Goal: Information Seeking & Learning: Learn about a topic

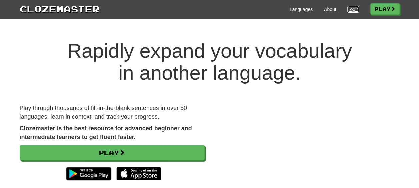
click at [348, 8] on link "Login" at bounding box center [352, 9] width 11 height 7
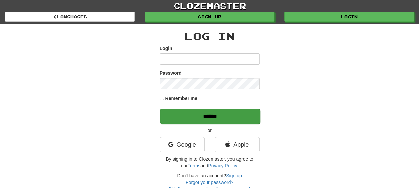
type input "**********"
click at [189, 116] on input "******" at bounding box center [210, 116] width 100 height 15
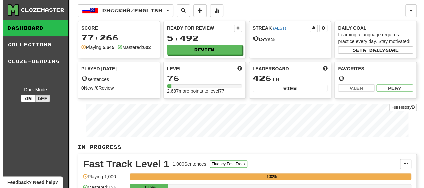
scroll to position [67, 0]
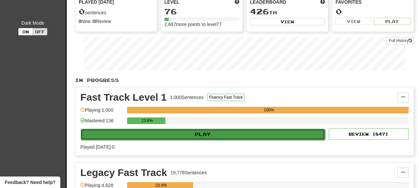
click at [120, 129] on button "Play" at bounding box center [203, 134] width 244 height 11
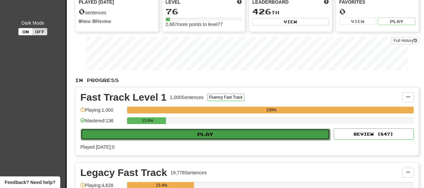
select select "**"
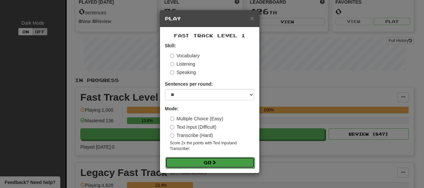
click at [191, 163] on button "Go" at bounding box center [209, 162] width 89 height 11
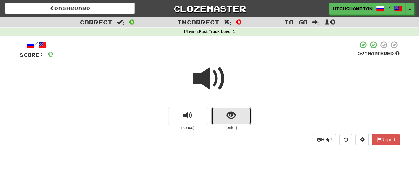
click at [235, 118] on span "show sentence" at bounding box center [231, 115] width 9 height 9
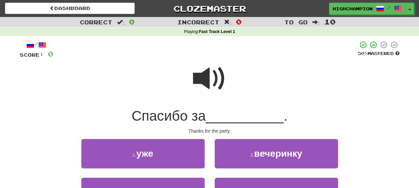
click at [201, 81] on span at bounding box center [209, 78] width 33 height 33
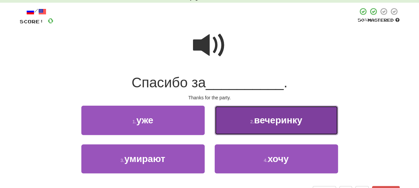
click at [277, 121] on span "вечеринку" at bounding box center [278, 120] width 48 height 10
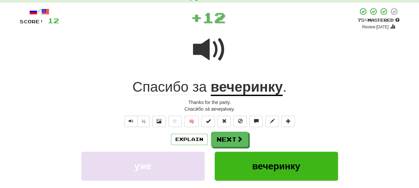
click at [266, 137] on div "Explain Next" at bounding box center [210, 139] width 380 height 15
click at [243, 92] on u "вечеринку" at bounding box center [247, 87] width 72 height 17
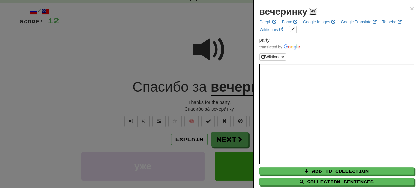
click at [310, 10] on button at bounding box center [313, 11] width 8 height 7
click at [220, 102] on div at bounding box center [209, 94] width 419 height 188
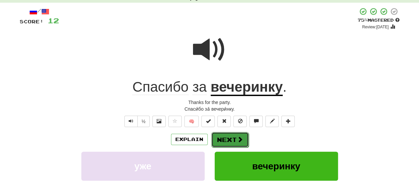
click at [228, 143] on button "Next" at bounding box center [229, 139] width 37 height 15
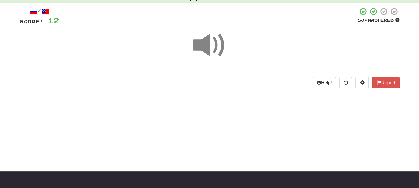
scroll to position [16, 0]
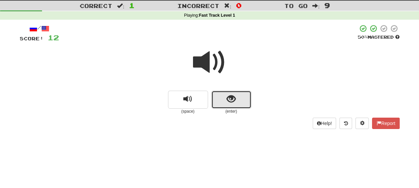
click at [232, 101] on span "show sentence" at bounding box center [231, 99] width 9 height 9
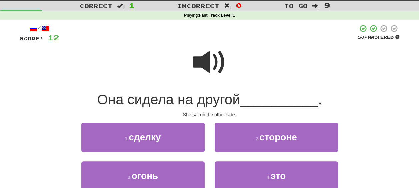
click at [214, 68] on span at bounding box center [209, 62] width 33 height 33
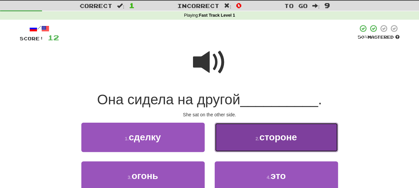
click at [282, 141] on span "стороне" at bounding box center [278, 137] width 38 height 10
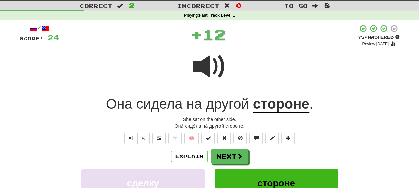
click at [263, 154] on div "Explain Next" at bounding box center [210, 156] width 380 height 15
click at [225, 105] on span "другой" at bounding box center [227, 104] width 43 height 16
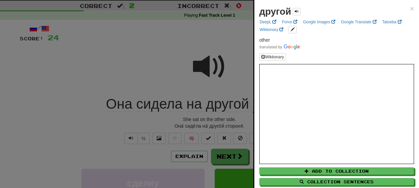
click at [218, 121] on div at bounding box center [209, 94] width 419 height 188
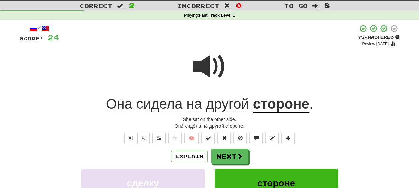
click at [279, 102] on u "стороне" at bounding box center [281, 104] width 56 height 17
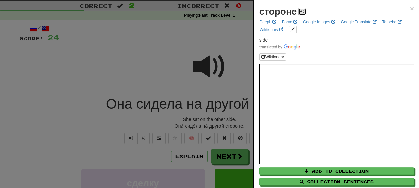
click at [302, 12] on span at bounding box center [302, 11] width 4 height 4
click at [206, 118] on div at bounding box center [209, 94] width 419 height 188
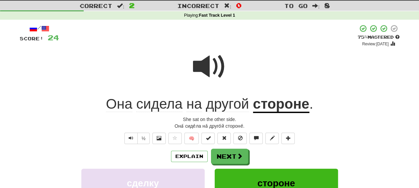
click at [186, 104] on span "сидела" at bounding box center [194, 104] width 16 height 16
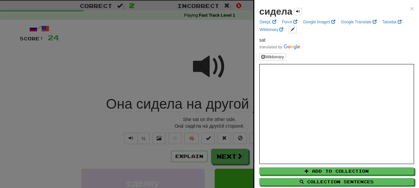
click at [204, 123] on div at bounding box center [209, 94] width 419 height 188
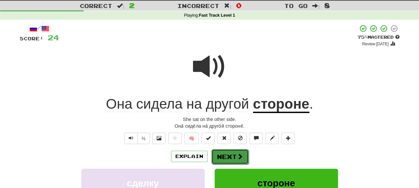
click at [230, 154] on button "Next" at bounding box center [229, 156] width 37 height 15
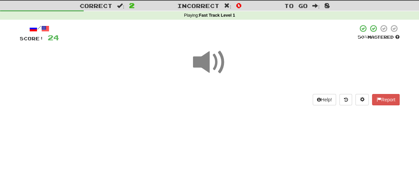
scroll to position [16, 0]
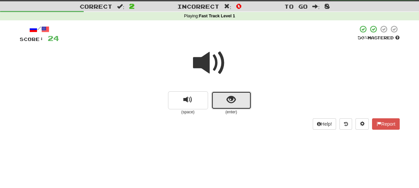
click at [232, 96] on span "show sentence" at bounding box center [231, 99] width 9 height 9
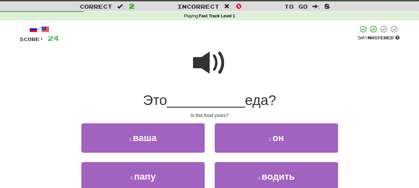
click at [203, 69] on span at bounding box center [209, 62] width 33 height 33
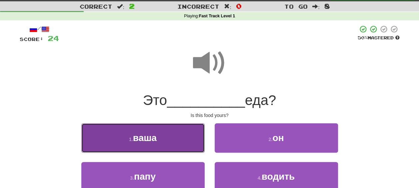
click at [143, 145] on button "1 . ваша" at bounding box center [142, 137] width 123 height 29
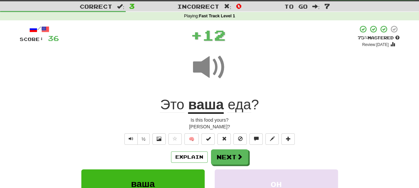
click at [265, 152] on div "Explain Next" at bounding box center [210, 156] width 380 height 15
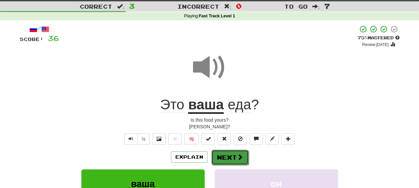
click at [228, 157] on button "Next" at bounding box center [229, 157] width 37 height 15
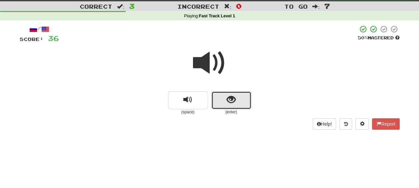
click at [225, 102] on button "show sentence" at bounding box center [231, 100] width 40 height 18
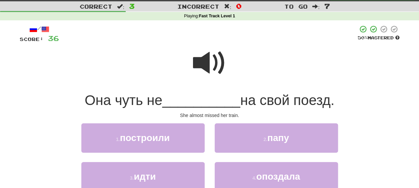
click at [208, 56] on span at bounding box center [209, 62] width 33 height 33
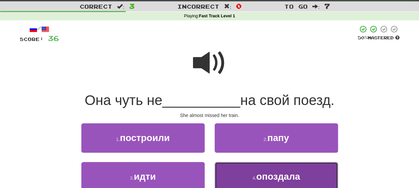
click at [258, 179] on span "опоздала" at bounding box center [278, 176] width 44 height 10
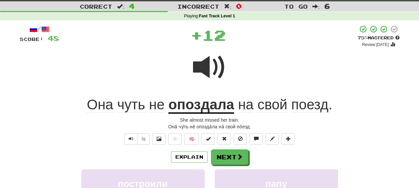
click at [254, 154] on div "Explain Next" at bounding box center [210, 156] width 380 height 15
click at [213, 106] on u "опоздала" at bounding box center [201, 105] width 66 height 17
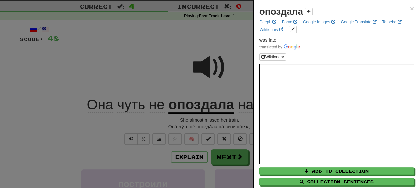
click at [134, 105] on div at bounding box center [209, 94] width 419 height 188
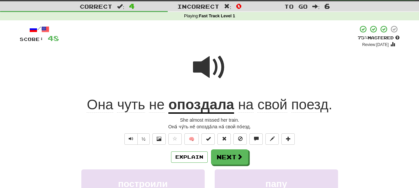
click at [149, 107] on span "чуть" at bounding box center [157, 105] width 16 height 16
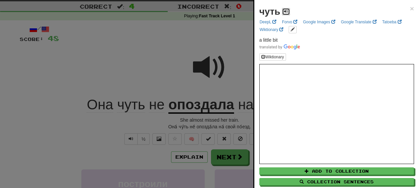
click at [282, 9] on button at bounding box center [286, 11] width 8 height 7
click at [221, 123] on div at bounding box center [209, 94] width 419 height 188
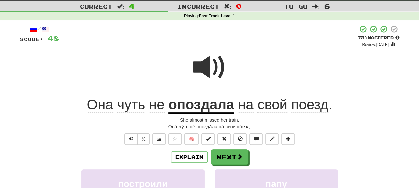
click at [207, 109] on u "опоздала" at bounding box center [201, 105] width 66 height 17
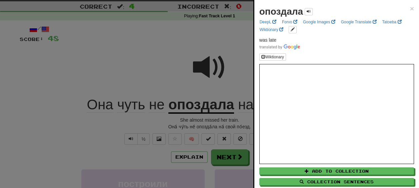
click at [221, 122] on div at bounding box center [209, 94] width 419 height 188
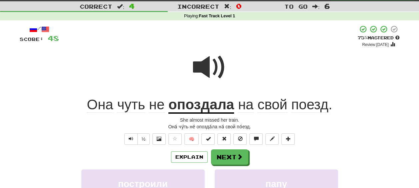
click at [310, 105] on span "поезд" at bounding box center [309, 105] width 37 height 16
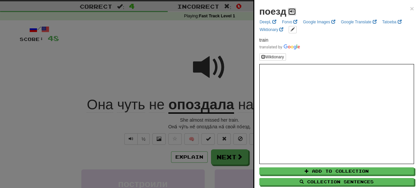
click at [291, 11] on span at bounding box center [292, 11] width 4 height 4
click at [210, 119] on div at bounding box center [209, 94] width 419 height 188
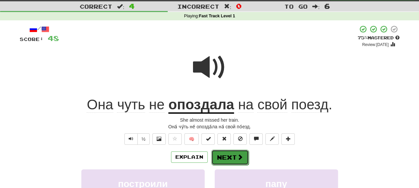
click at [223, 155] on button "Next" at bounding box center [229, 157] width 37 height 15
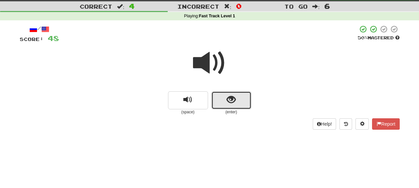
click at [219, 103] on button "show sentence" at bounding box center [231, 100] width 40 height 18
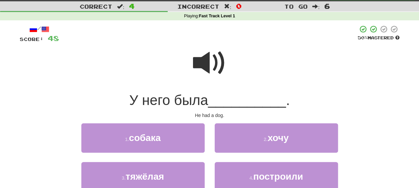
click at [214, 68] on span at bounding box center [209, 62] width 33 height 33
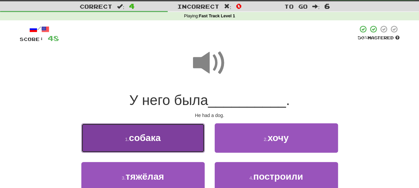
click at [152, 147] on button "1 . собака" at bounding box center [142, 137] width 123 height 29
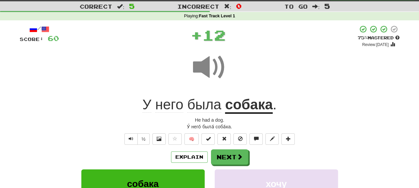
click at [257, 154] on div "Explain Next" at bounding box center [210, 156] width 380 height 15
click at [187, 106] on span "него" at bounding box center [204, 105] width 34 height 16
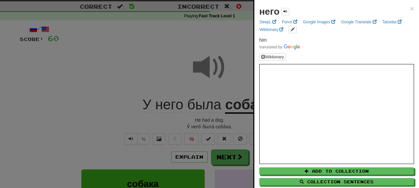
click at [201, 119] on div at bounding box center [209, 94] width 419 height 188
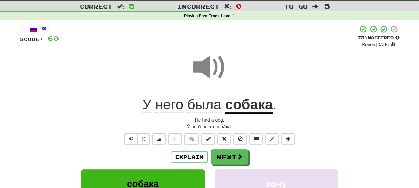
click at [209, 107] on span "была" at bounding box center [204, 105] width 34 height 16
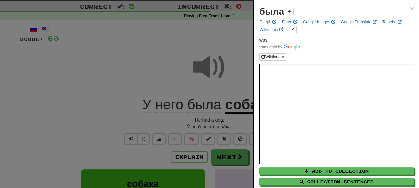
click at [213, 123] on div at bounding box center [209, 94] width 419 height 188
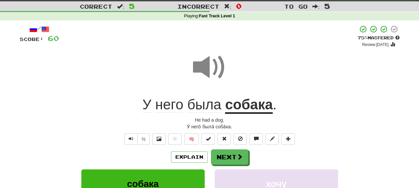
click at [202, 108] on span "была" at bounding box center [204, 105] width 34 height 16
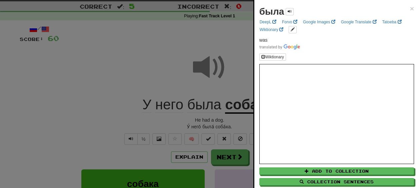
click at [207, 117] on div at bounding box center [209, 94] width 419 height 188
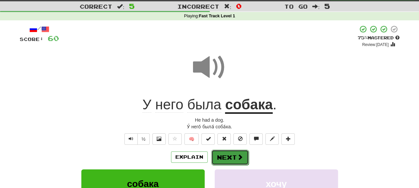
click at [228, 157] on button "Next" at bounding box center [229, 157] width 37 height 15
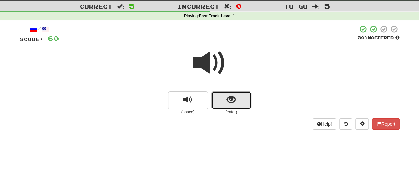
click at [225, 105] on button "show sentence" at bounding box center [231, 100] width 40 height 18
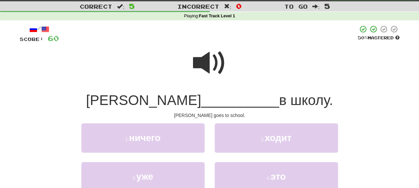
click at [207, 69] on span at bounding box center [209, 62] width 33 height 33
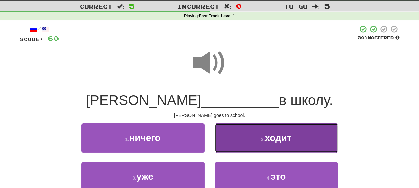
click at [263, 147] on button "2 . ходит" at bounding box center [276, 137] width 123 height 29
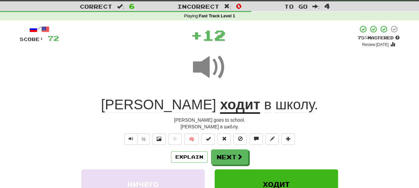
click at [263, 155] on div "Explain Next" at bounding box center [210, 156] width 380 height 15
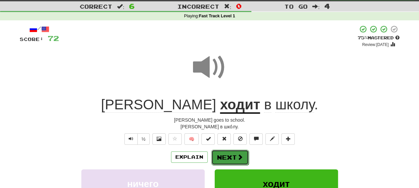
click at [231, 155] on button "Next" at bounding box center [229, 157] width 37 height 15
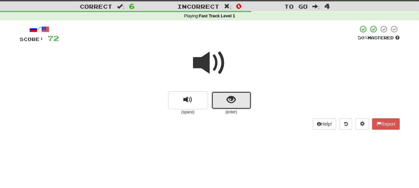
click at [219, 99] on button "show sentence" at bounding box center [231, 100] width 40 height 18
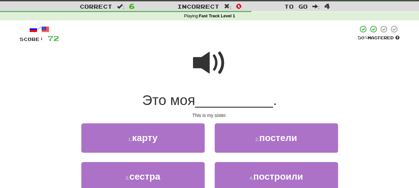
click at [208, 69] on span at bounding box center [209, 62] width 33 height 33
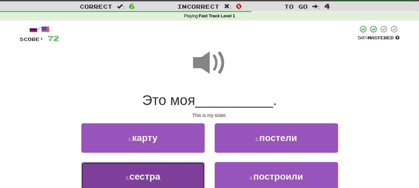
click at [167, 177] on button "3 . сестра" at bounding box center [142, 176] width 123 height 29
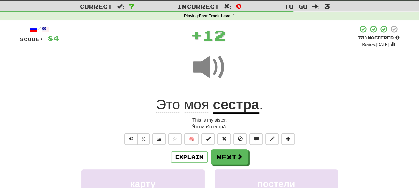
click at [255, 161] on div "Explain Next" at bounding box center [210, 156] width 380 height 15
click at [228, 159] on button "Next" at bounding box center [229, 157] width 37 height 15
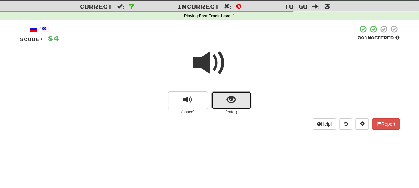
click at [221, 103] on button "show sentence" at bounding box center [231, 100] width 40 height 18
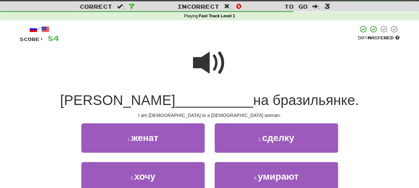
click at [211, 66] on span at bounding box center [209, 62] width 33 height 33
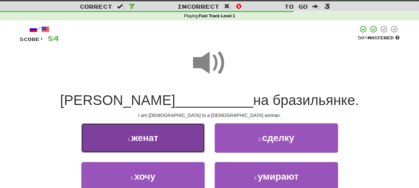
click at [158, 141] on span "женат" at bounding box center [144, 138] width 27 height 10
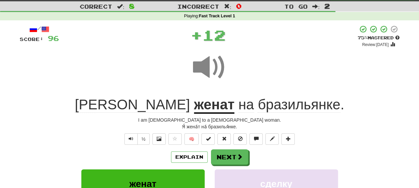
click at [279, 161] on div "Explain Next" at bounding box center [210, 156] width 380 height 15
click at [194, 105] on u "женат" at bounding box center [214, 105] width 41 height 17
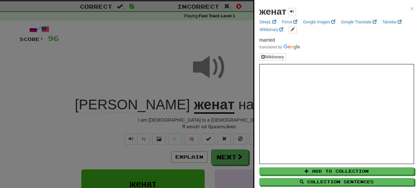
click at [200, 117] on div at bounding box center [209, 94] width 419 height 188
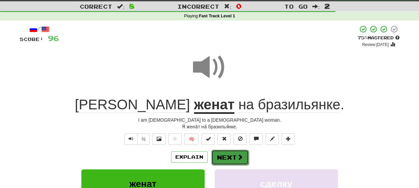
click at [233, 152] on button "Next" at bounding box center [229, 157] width 37 height 15
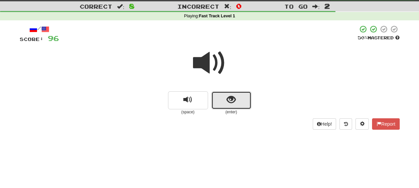
click at [223, 102] on button "show sentence" at bounding box center [231, 100] width 40 height 18
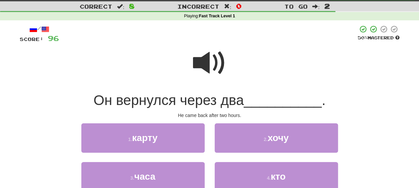
click at [213, 69] on span at bounding box center [209, 62] width 33 height 33
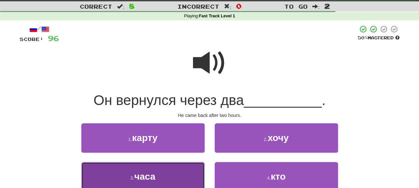
click at [165, 176] on button "3 . часа" at bounding box center [142, 176] width 123 height 29
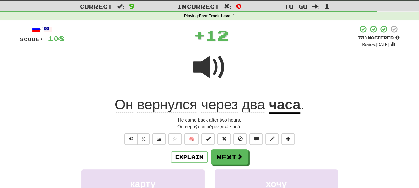
click at [256, 155] on div "Explain Next" at bounding box center [210, 156] width 380 height 15
click at [201, 107] on span "вернулся" at bounding box center [219, 105] width 37 height 16
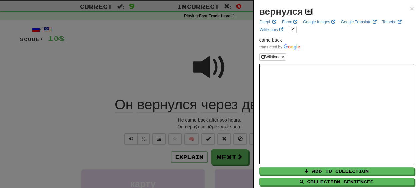
click at [307, 11] on span at bounding box center [309, 11] width 4 height 4
click at [192, 118] on div at bounding box center [209, 94] width 419 height 188
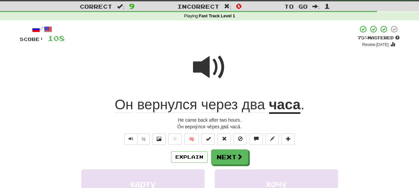
click at [242, 107] on span "через" at bounding box center [253, 105] width 23 height 16
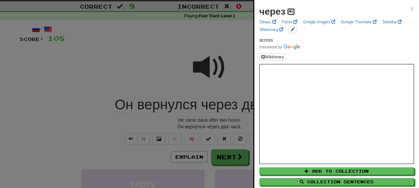
click at [293, 8] on button at bounding box center [291, 11] width 8 height 7
click at [229, 118] on div at bounding box center [209, 94] width 419 height 188
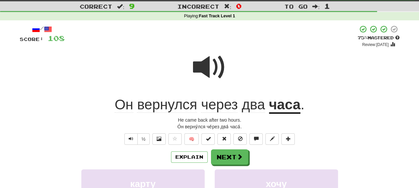
click at [242, 105] on span "через" at bounding box center [253, 105] width 23 height 16
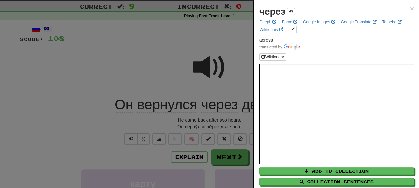
click at [229, 121] on div at bounding box center [209, 94] width 419 height 188
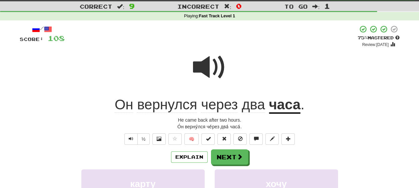
click at [285, 102] on u "часа" at bounding box center [285, 105] width 32 height 17
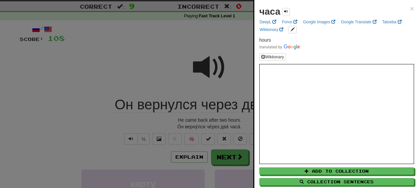
click at [220, 123] on div at bounding box center [209, 94] width 419 height 188
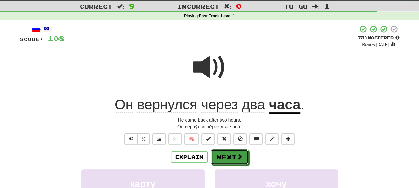
click at [237, 153] on button "Next" at bounding box center [229, 156] width 37 height 15
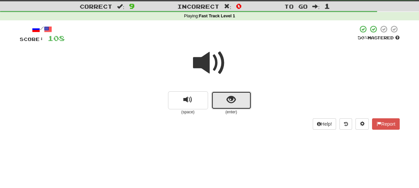
click at [227, 104] on span "show sentence" at bounding box center [231, 99] width 9 height 9
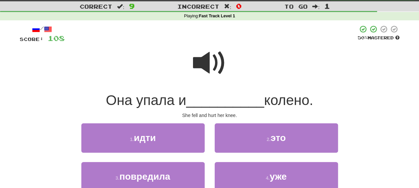
click at [208, 67] on span at bounding box center [209, 62] width 33 height 33
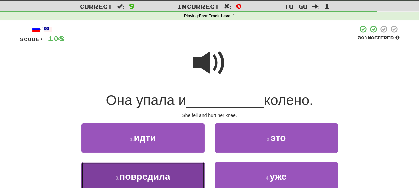
click at [165, 173] on span "повредила" at bounding box center [144, 176] width 51 height 10
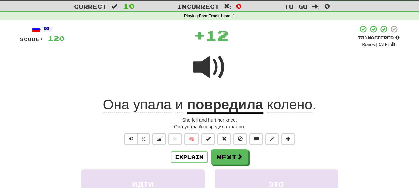
click at [264, 154] on div "Explain Next" at bounding box center [210, 156] width 380 height 15
click at [175, 108] on span "упала" at bounding box center [179, 105] width 8 height 16
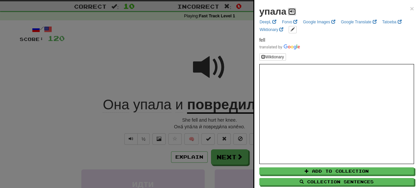
click at [292, 9] on span at bounding box center [292, 11] width 4 height 4
click at [211, 122] on div at bounding box center [209, 94] width 419 height 188
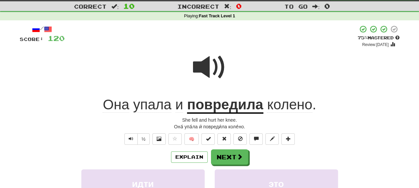
click at [229, 109] on u "повредила" at bounding box center [225, 105] width 76 height 17
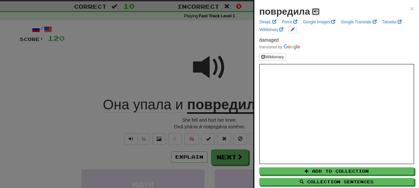
click at [313, 12] on button at bounding box center [316, 11] width 8 height 7
click at [229, 119] on div at bounding box center [209, 94] width 419 height 188
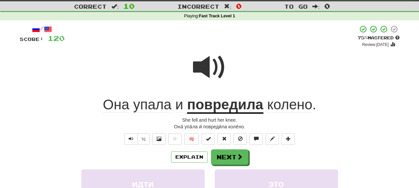
click at [292, 105] on span "колено" at bounding box center [289, 105] width 45 height 16
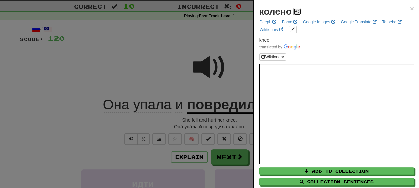
click at [298, 11] on span at bounding box center [297, 11] width 4 height 4
click at [222, 123] on div at bounding box center [209, 94] width 419 height 188
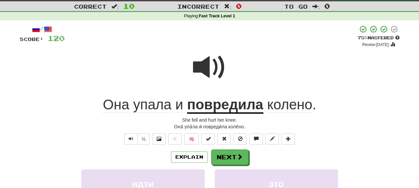
click at [211, 71] on span at bounding box center [209, 67] width 33 height 33
click at [175, 110] on span "упала" at bounding box center [179, 105] width 8 height 16
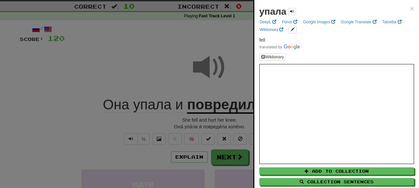
click at [211, 123] on div at bounding box center [209, 94] width 419 height 188
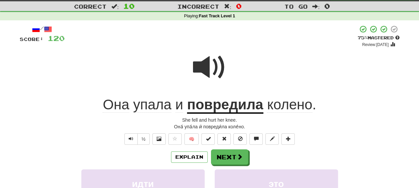
click at [211, 108] on u "повредила" at bounding box center [225, 105] width 76 height 17
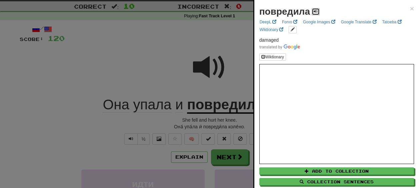
click at [318, 13] on button at bounding box center [316, 11] width 8 height 7
click at [226, 116] on div at bounding box center [209, 94] width 419 height 188
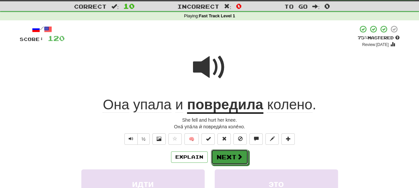
click at [232, 158] on button "Next" at bounding box center [229, 156] width 37 height 15
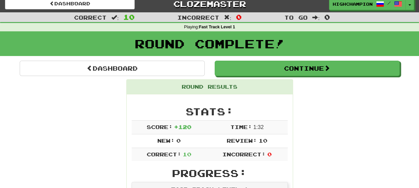
scroll to position [0, 0]
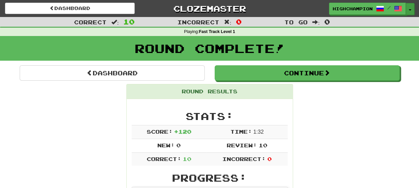
click at [408, 8] on button "Toggle Dropdown" at bounding box center [410, 9] width 9 height 12
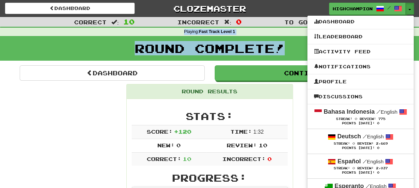
drag, startPoint x: 416, startPoint y: 19, endPoint x: 421, endPoint y: 50, distance: 31.7
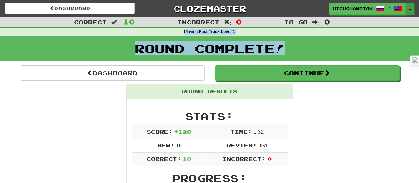
click at [413, 8] on button "Toggle Dropdown" at bounding box center [410, 9] width 9 height 12
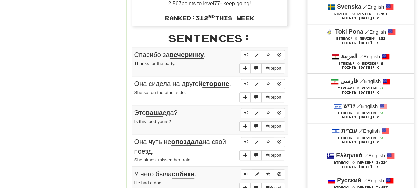
scroll to position [319, 0]
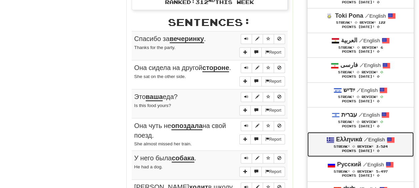
click at [340, 145] on span "Streak:" at bounding box center [341, 147] width 16 height 4
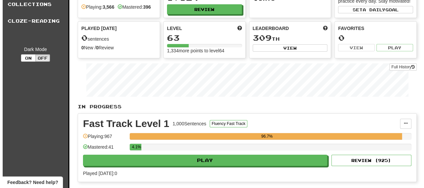
scroll to position [100, 0]
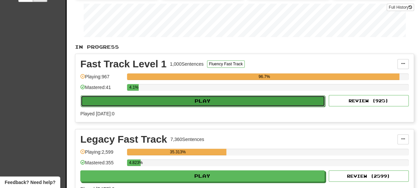
click at [152, 100] on button "Play" at bounding box center [203, 100] width 244 height 11
select select "**"
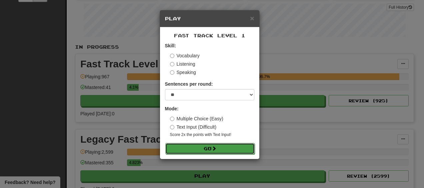
click at [220, 151] on button "Go" at bounding box center [209, 148] width 89 height 11
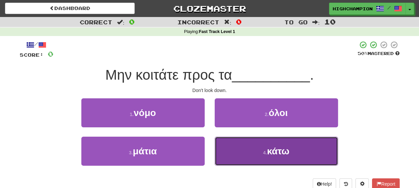
click at [280, 153] on span "κάτω" at bounding box center [278, 151] width 22 height 10
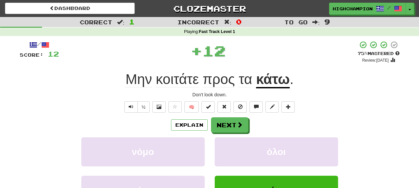
click at [272, 125] on div "Explain Next" at bounding box center [210, 124] width 380 height 15
click at [203, 77] on span "κοιτάτε" at bounding box center [219, 79] width 32 height 16
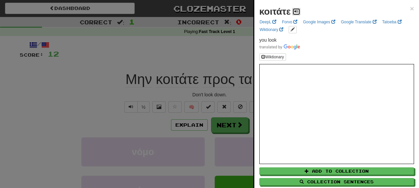
click at [299, 11] on button at bounding box center [296, 11] width 8 height 7
click at [224, 92] on div at bounding box center [209, 94] width 419 height 188
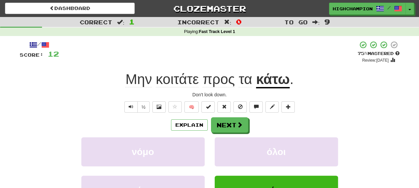
click at [239, 84] on span "προς" at bounding box center [245, 79] width 13 height 16
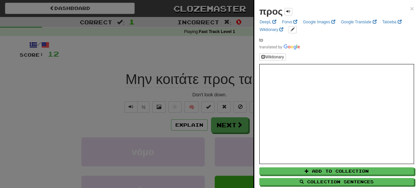
click at [222, 92] on div at bounding box center [209, 94] width 419 height 188
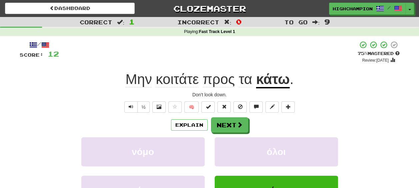
click at [268, 83] on u "κάτω" at bounding box center [273, 79] width 34 height 17
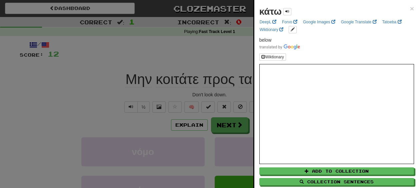
click at [221, 92] on div at bounding box center [209, 94] width 419 height 188
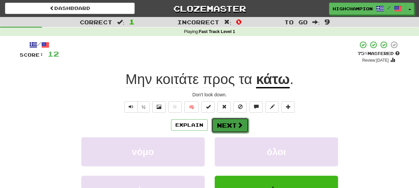
click at [225, 118] on button "Next" at bounding box center [229, 125] width 37 height 15
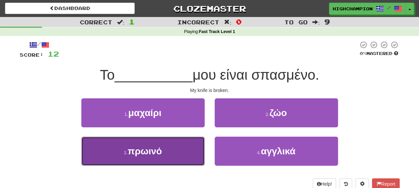
click at [167, 150] on button "3 . πρωινό" at bounding box center [142, 151] width 123 height 29
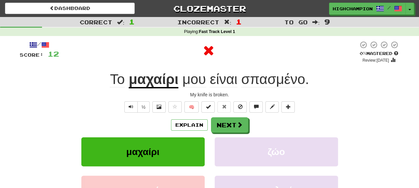
click at [152, 79] on u "μαχαίρι" at bounding box center [154, 79] width 50 height 17
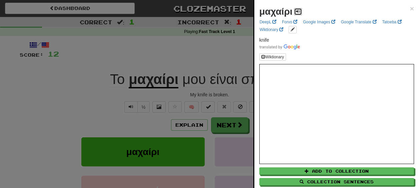
click at [299, 10] on span at bounding box center [298, 11] width 4 height 4
click at [229, 90] on div at bounding box center [209, 94] width 419 height 188
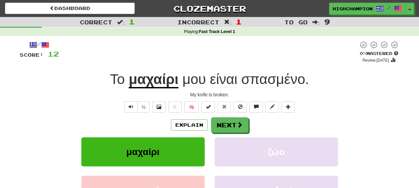
click at [262, 82] on span "σπασμένο" at bounding box center [273, 79] width 64 height 16
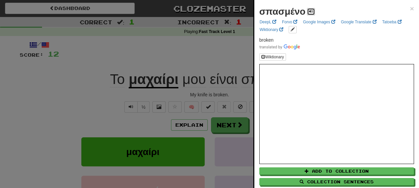
click at [309, 11] on span at bounding box center [311, 11] width 4 height 4
click at [226, 95] on div at bounding box center [209, 94] width 419 height 188
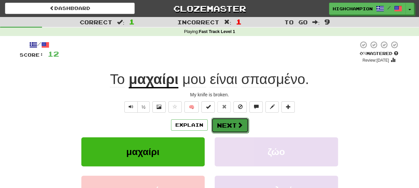
click at [223, 124] on button "Next" at bounding box center [229, 125] width 37 height 15
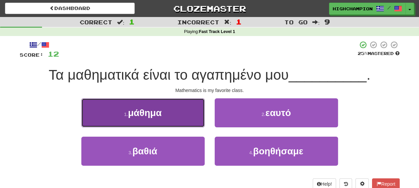
click at [156, 113] on span "μάθημα" at bounding box center [145, 113] width 34 height 10
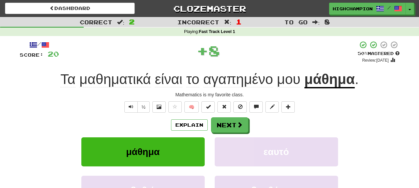
click at [263, 121] on div "Explain Next" at bounding box center [210, 124] width 380 height 15
click at [233, 121] on button "Next" at bounding box center [229, 125] width 37 height 15
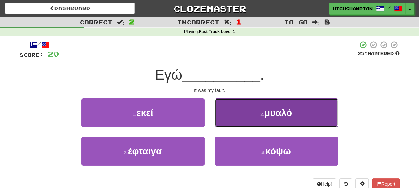
click at [282, 116] on span "μυαλό" at bounding box center [278, 113] width 28 height 10
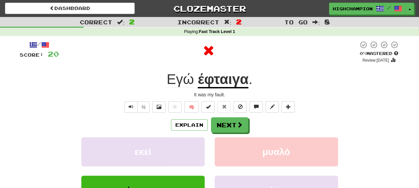
click at [283, 121] on div "Explain Next" at bounding box center [210, 124] width 380 height 15
click at [241, 122] on span at bounding box center [240, 125] width 6 height 6
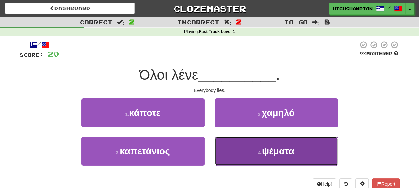
click at [286, 145] on button "4 . ψέματα" at bounding box center [276, 151] width 123 height 29
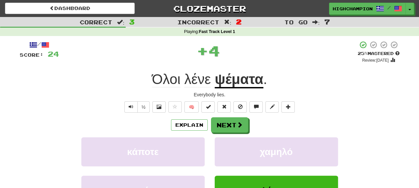
click at [276, 124] on div "Explain Next" at bounding box center [210, 124] width 380 height 15
click at [191, 82] on span "λένε" at bounding box center [197, 79] width 26 height 16
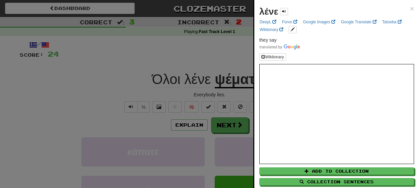
click at [197, 89] on div at bounding box center [209, 94] width 419 height 188
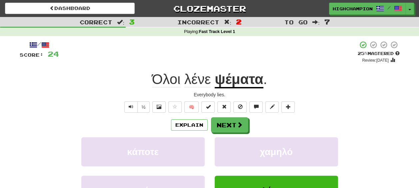
click at [184, 81] on span "Όλοι" at bounding box center [197, 79] width 26 height 16
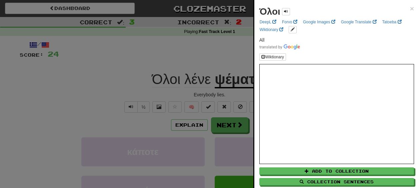
click at [186, 89] on div at bounding box center [209, 94] width 419 height 188
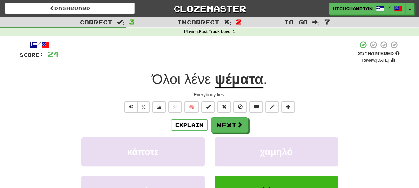
click at [199, 81] on span "λένε" at bounding box center [197, 79] width 26 height 16
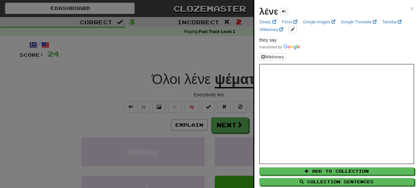
click at [203, 93] on div at bounding box center [209, 94] width 419 height 188
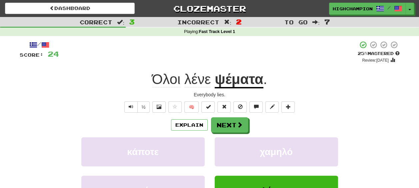
click at [242, 81] on u "ψέματα" at bounding box center [239, 79] width 49 height 17
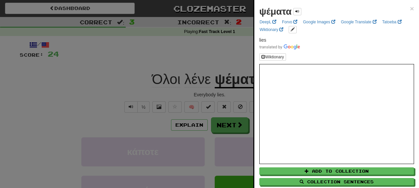
click at [219, 92] on div at bounding box center [209, 94] width 419 height 188
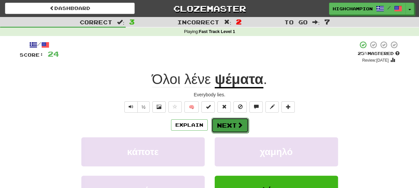
click at [230, 124] on button "Next" at bounding box center [229, 125] width 37 height 15
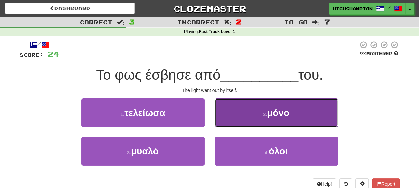
click at [308, 117] on button "2 . μόνο" at bounding box center [276, 112] width 123 height 29
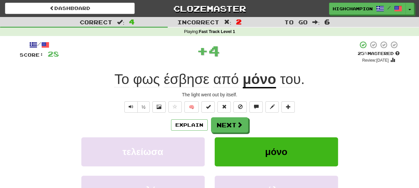
click at [272, 123] on div "Explain Next" at bounding box center [210, 124] width 380 height 15
click at [252, 83] on u "μόνο" at bounding box center [259, 79] width 33 height 17
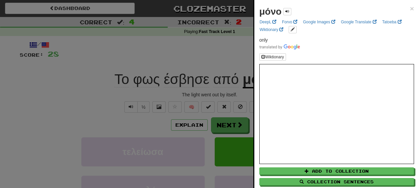
click at [222, 86] on div at bounding box center [209, 94] width 419 height 188
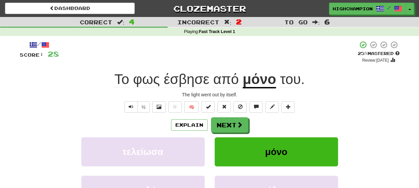
click at [164, 84] on span "φως" at bounding box center [187, 79] width 46 height 16
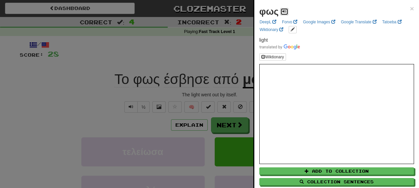
click at [286, 10] on button at bounding box center [284, 11] width 8 height 7
click at [200, 89] on div at bounding box center [209, 94] width 419 height 188
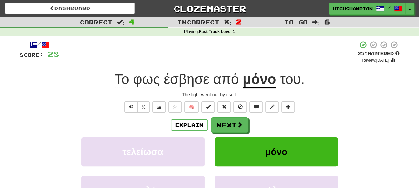
click at [213, 81] on span "έσβησε" at bounding box center [226, 79] width 26 height 16
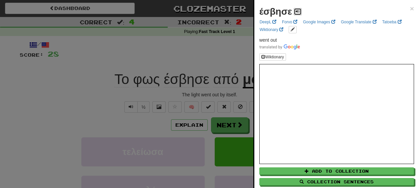
drag, startPoint x: 295, startPoint y: 9, endPoint x: 300, endPoint y: 9, distance: 4.7
click at [296, 9] on span at bounding box center [298, 11] width 4 height 4
click at [222, 91] on div at bounding box center [209, 94] width 419 height 188
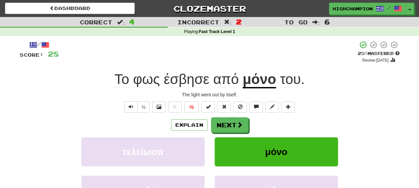
click at [228, 81] on span "από" at bounding box center [226, 79] width 26 height 16
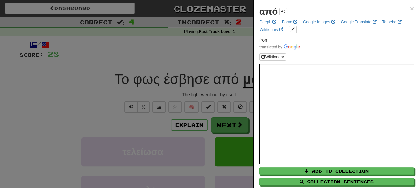
click at [232, 89] on div at bounding box center [209, 94] width 419 height 188
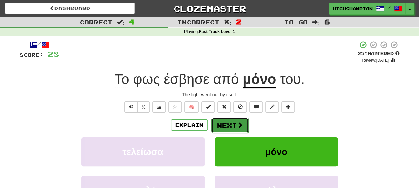
click at [227, 123] on button "Next" at bounding box center [229, 125] width 37 height 15
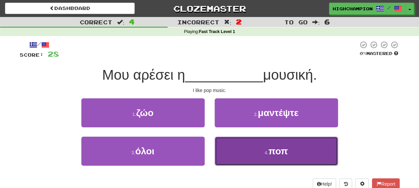
click at [289, 147] on button "4 . ποπ" at bounding box center [276, 151] width 123 height 29
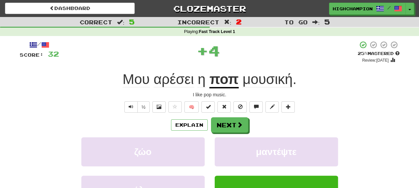
click at [262, 123] on div "Explain Next" at bounding box center [210, 124] width 380 height 15
click at [230, 123] on button "Next" at bounding box center [229, 125] width 37 height 15
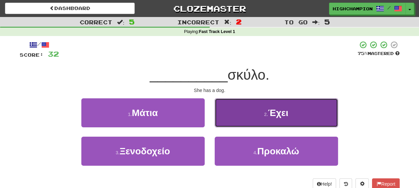
click at [310, 123] on button "2 . Έχει" at bounding box center [276, 112] width 123 height 29
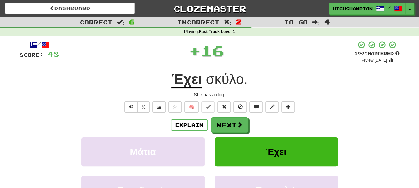
click at [284, 127] on div "Explain Next" at bounding box center [210, 124] width 380 height 15
click at [223, 124] on button "Next" at bounding box center [229, 125] width 37 height 15
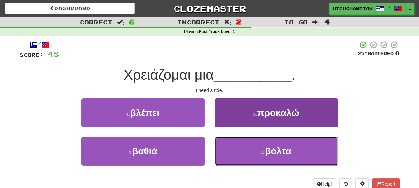
click at [273, 147] on span "βόλτα" at bounding box center [278, 151] width 26 height 10
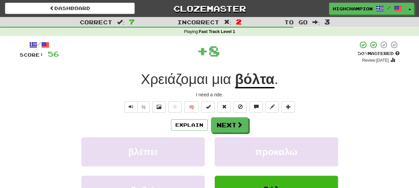
click at [265, 125] on div "Explain Next" at bounding box center [210, 124] width 380 height 15
click at [246, 79] on u "βόλτα" at bounding box center [254, 79] width 39 height 17
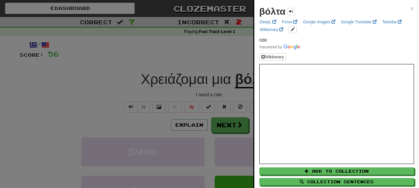
click at [220, 91] on div at bounding box center [209, 94] width 419 height 188
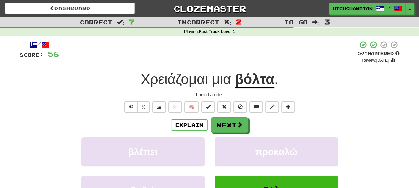
click at [212, 78] on span "Χρειάζομαι" at bounding box center [221, 79] width 19 height 16
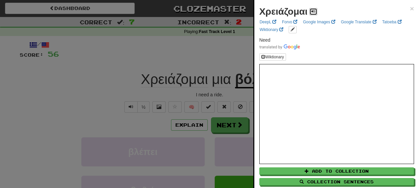
click at [315, 11] on button at bounding box center [313, 11] width 8 height 7
click at [217, 93] on div at bounding box center [209, 94] width 419 height 188
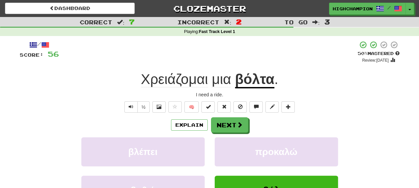
click at [222, 84] on span "μια" at bounding box center [221, 79] width 19 height 16
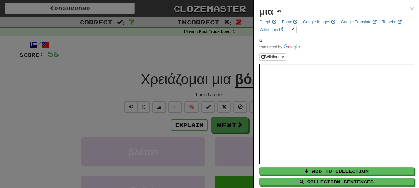
click at [217, 90] on div at bounding box center [209, 94] width 419 height 188
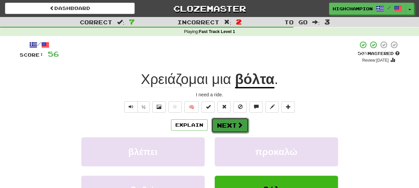
click at [242, 124] on button "Next" at bounding box center [229, 125] width 37 height 15
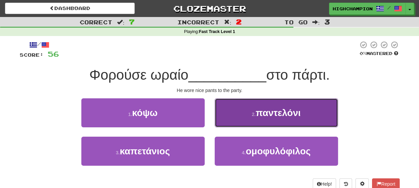
click at [301, 114] on span "παντελόνι" at bounding box center [278, 113] width 45 height 10
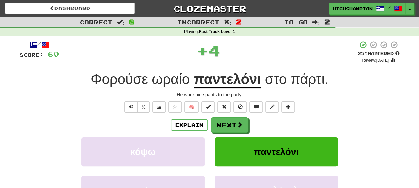
click at [282, 126] on div "Explain Next" at bounding box center [210, 124] width 380 height 15
click at [152, 84] on span "Φορούσε" at bounding box center [171, 79] width 38 height 16
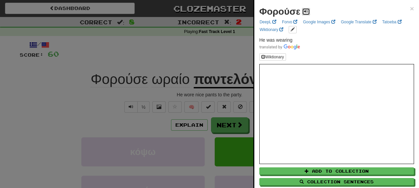
click at [303, 11] on button at bounding box center [306, 11] width 8 height 7
click at [200, 91] on div at bounding box center [209, 94] width 419 height 188
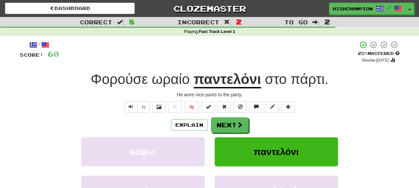
click at [164, 81] on span "ωραίο" at bounding box center [171, 79] width 38 height 16
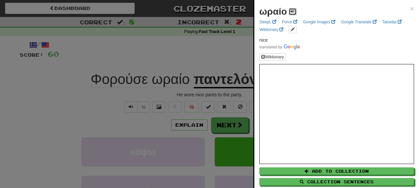
click at [294, 8] on button at bounding box center [293, 11] width 8 height 7
click at [215, 91] on div at bounding box center [209, 94] width 419 height 188
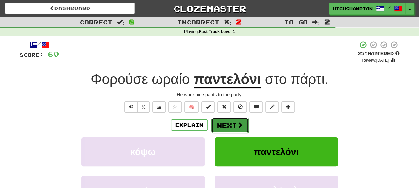
click at [224, 122] on button "Next" at bounding box center [229, 125] width 37 height 15
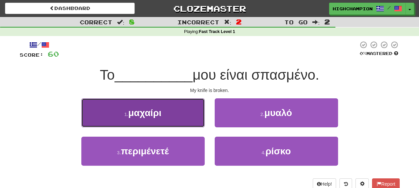
click at [170, 115] on button "1 . μαχαίρι" at bounding box center [142, 112] width 123 height 29
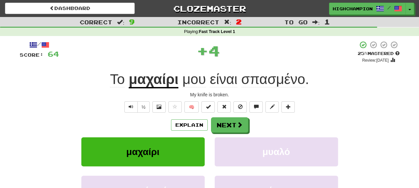
click at [264, 125] on div "Explain Next" at bounding box center [210, 124] width 380 height 15
click at [232, 125] on button "Next" at bounding box center [229, 125] width 37 height 15
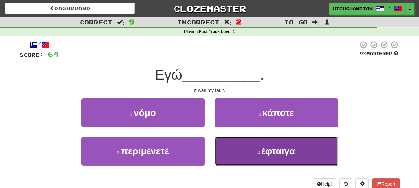
click at [261, 159] on button "4 . έφταιγα" at bounding box center [276, 151] width 123 height 29
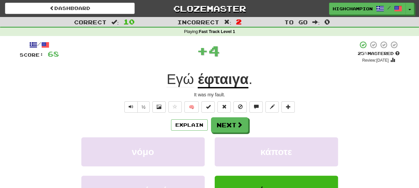
click at [269, 125] on div "Explain Next" at bounding box center [210, 124] width 380 height 15
click at [230, 127] on button "Next" at bounding box center [229, 125] width 37 height 15
